Goal: Understand process/instructions

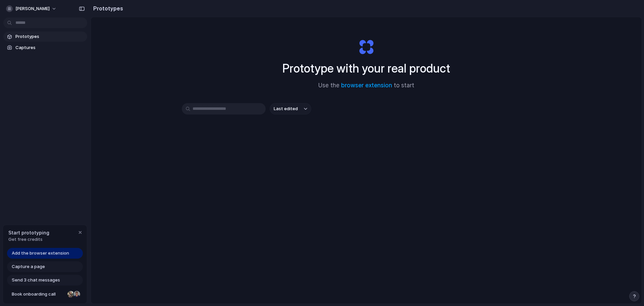
click at [55, 250] on span "Add the browser extension" at bounding box center [40, 253] width 57 height 7
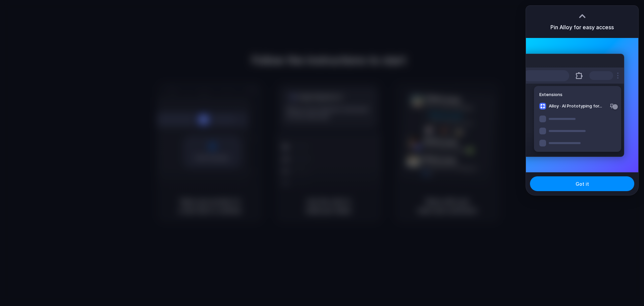
click at [451, 35] on div at bounding box center [322, 153] width 644 height 306
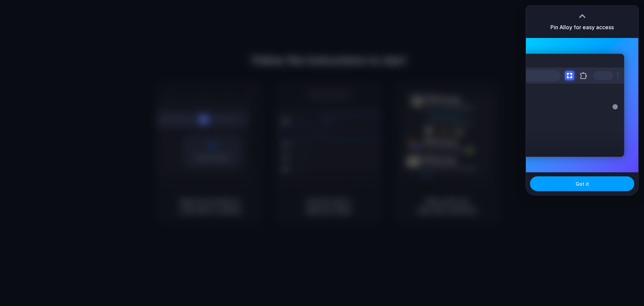
click at [583, 182] on span "Got it" at bounding box center [582, 183] width 13 height 7
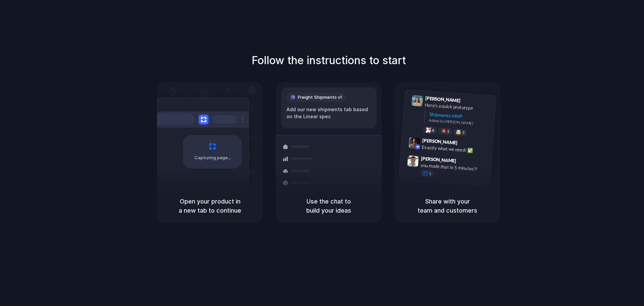
click at [587, 105] on div "Follow the instructions to start Capturing page Open your product in a new tab …" at bounding box center [329, 137] width 644 height 170
